Goal: Information Seeking & Learning: Learn about a topic

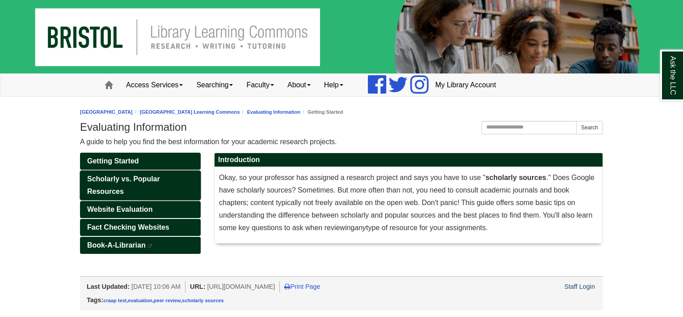
click at [182, 177] on link "Scholarly vs. Popular Resources" at bounding box center [140, 185] width 121 height 30
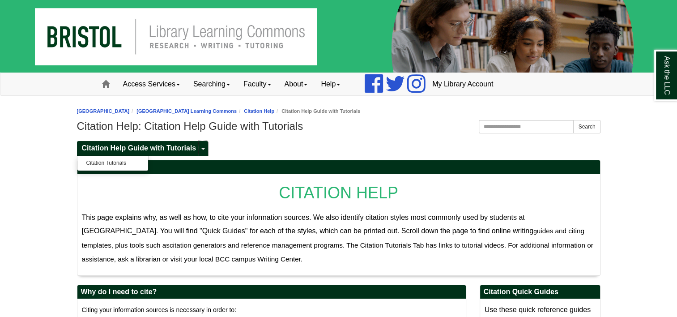
click at [200, 151] on link "Toggle Dropdown" at bounding box center [203, 148] width 9 height 15
click at [205, 147] on link "Toggle Dropdown" at bounding box center [203, 148] width 9 height 15
click at [260, 148] on ul "Citation Help Guide with Tutorials Toggle Dropdown Citation Tutorials" at bounding box center [338, 147] width 523 height 15
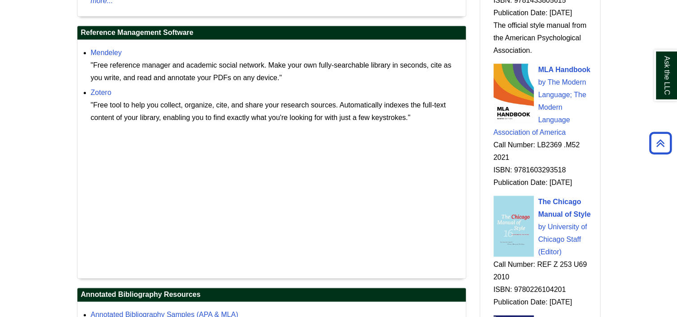
scroll to position [1000, 0]
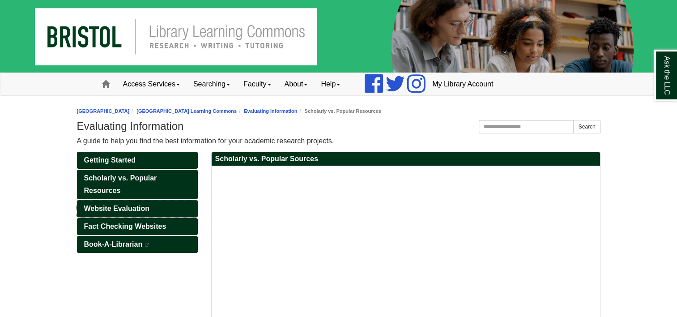
click at [165, 204] on link "Website Evaluation" at bounding box center [137, 208] width 121 height 17
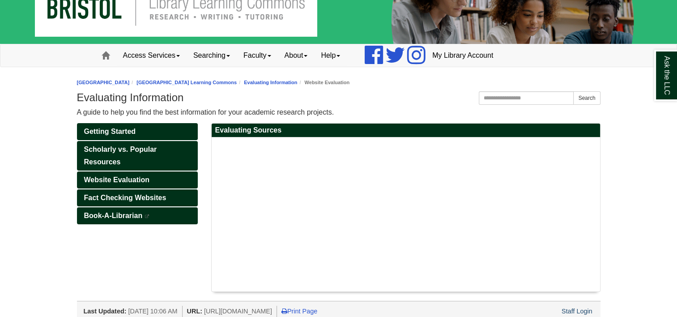
scroll to position [28, 0]
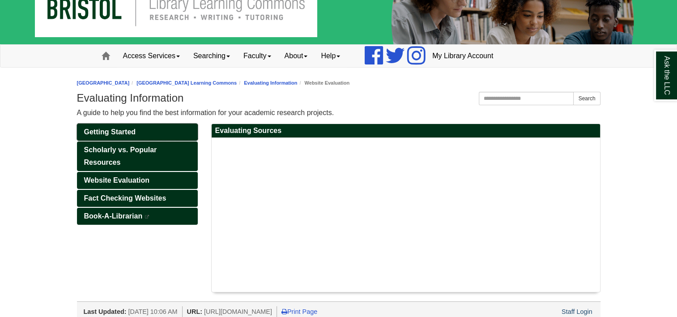
click at [176, 125] on link "Getting Started" at bounding box center [137, 131] width 121 height 17
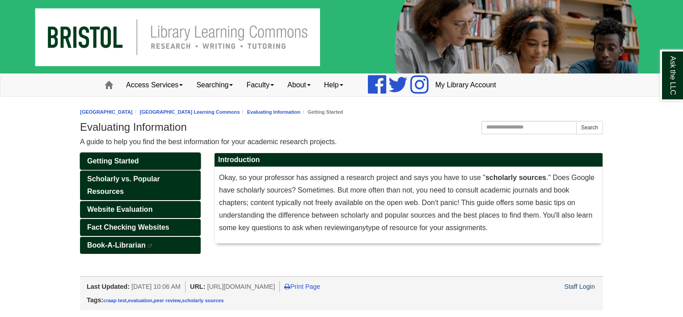
click at [137, 159] on span "Getting Started" at bounding box center [113, 161] width 52 height 8
click at [153, 190] on link "Scholarly vs. Popular Resources" at bounding box center [140, 185] width 121 height 30
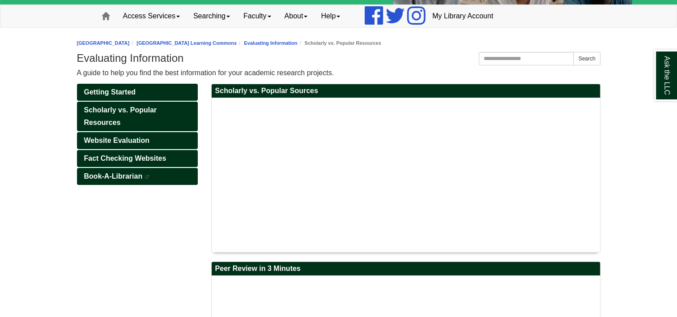
scroll to position [71, 0]
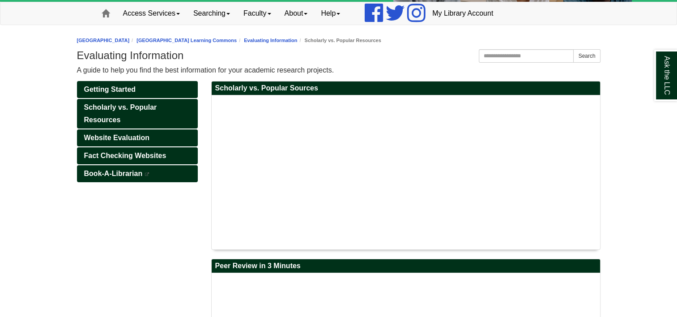
click at [646, 200] on body "Skip to Main Content Toggle navigation Home Access Services Access Services Pol…" at bounding box center [338, 191] width 677 height 525
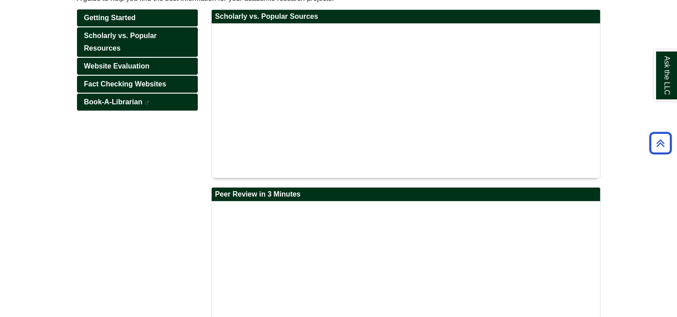
scroll to position [160, 0]
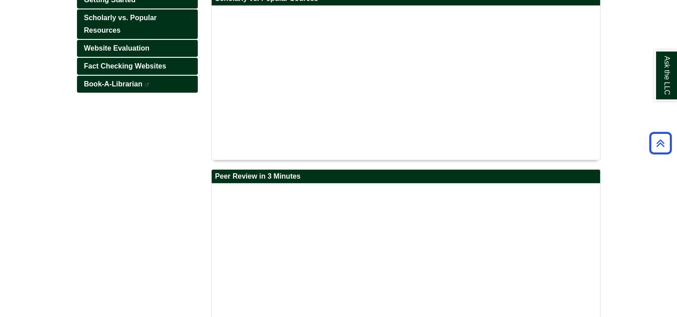
click at [191, 159] on div "Getting Started Scholarly vs. Popular Resources Website Evaluation Fact Checkin…" at bounding box center [338, 161] width 537 height 339
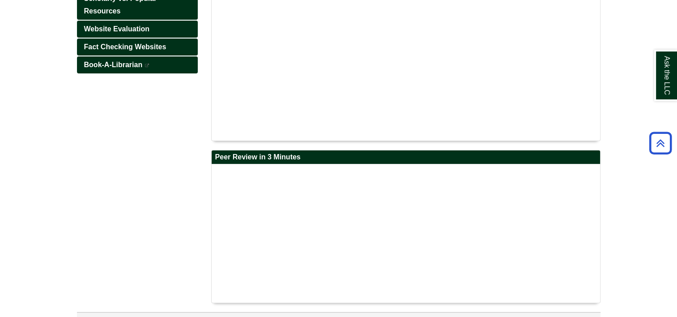
scroll to position [196, 0]
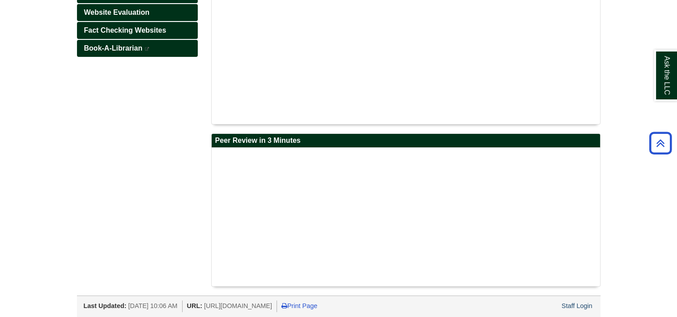
click at [176, 161] on div "Getting Started Scholarly vs. Popular Resources Website Evaluation Fact Checkin…" at bounding box center [338, 125] width 537 height 339
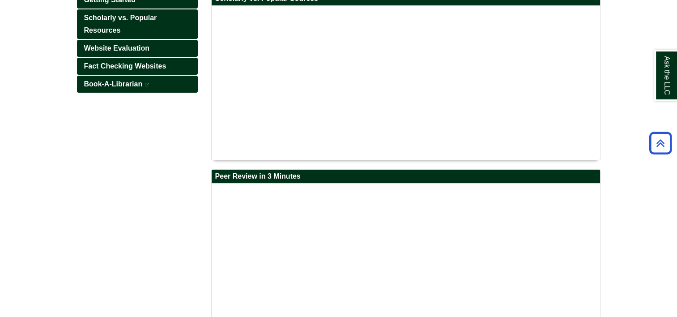
scroll to position [142, 0]
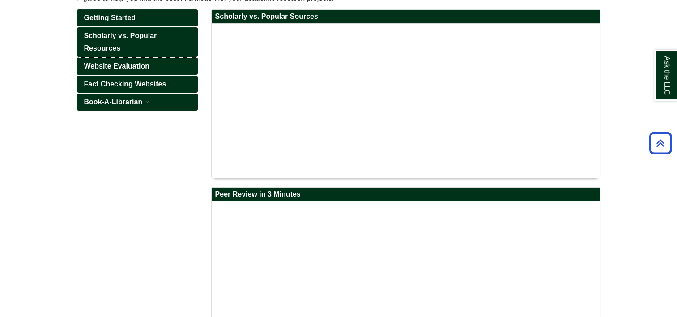
click at [128, 67] on span "Website Evaluation" at bounding box center [116, 66] width 65 height 8
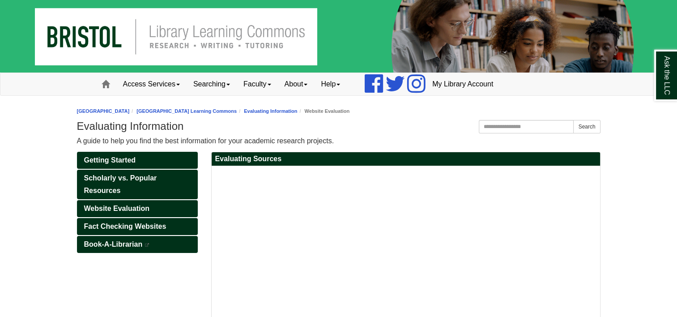
click at [174, 282] on div "Getting Started Scholarly vs. Popular Resources Website Evaluation Fact Checkin…" at bounding box center [338, 241] width 537 height 178
click at [165, 225] on span "Fact Checking Websites" at bounding box center [125, 226] width 82 height 8
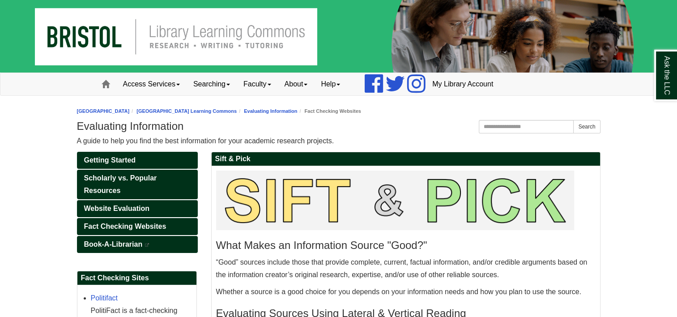
click at [126, 240] on span "Book-A-Librarian" at bounding box center [113, 244] width 59 height 8
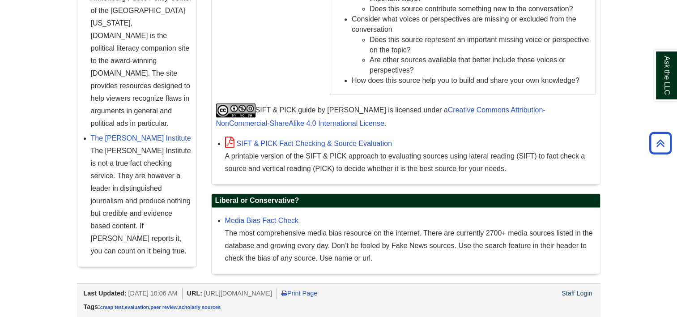
scroll to position [1042, 0]
